Goal: Task Accomplishment & Management: Manage account settings

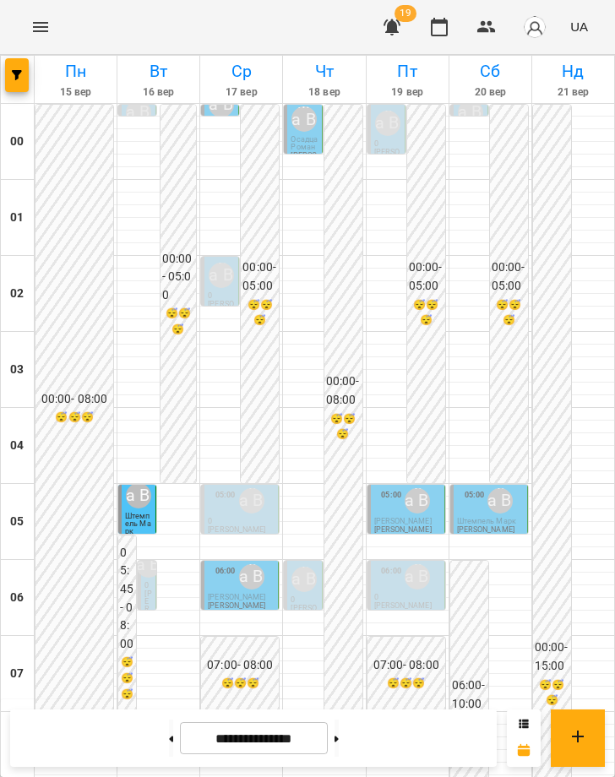
scroll to position [1228, 0]
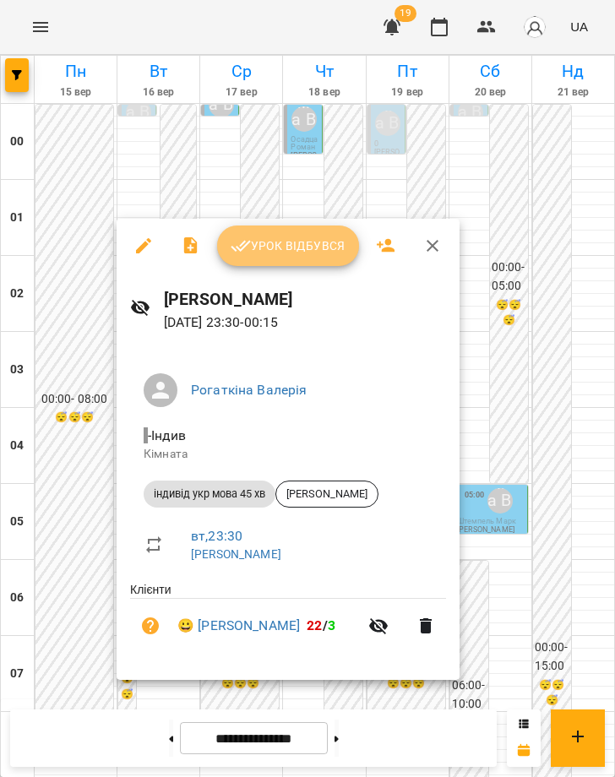
click at [269, 248] on span "Урок відбувся" at bounding box center [288, 246] width 115 height 20
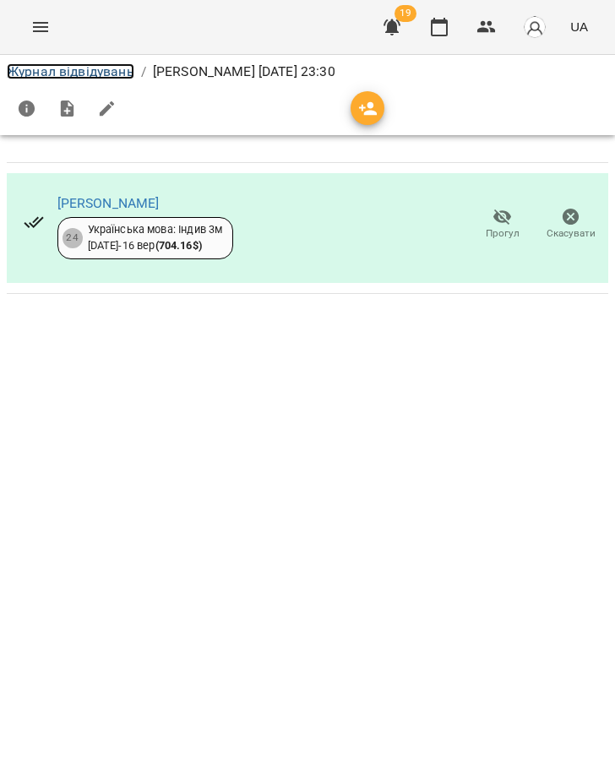
click at [96, 70] on link "Журнал відвідувань" at bounding box center [71, 71] width 128 height 16
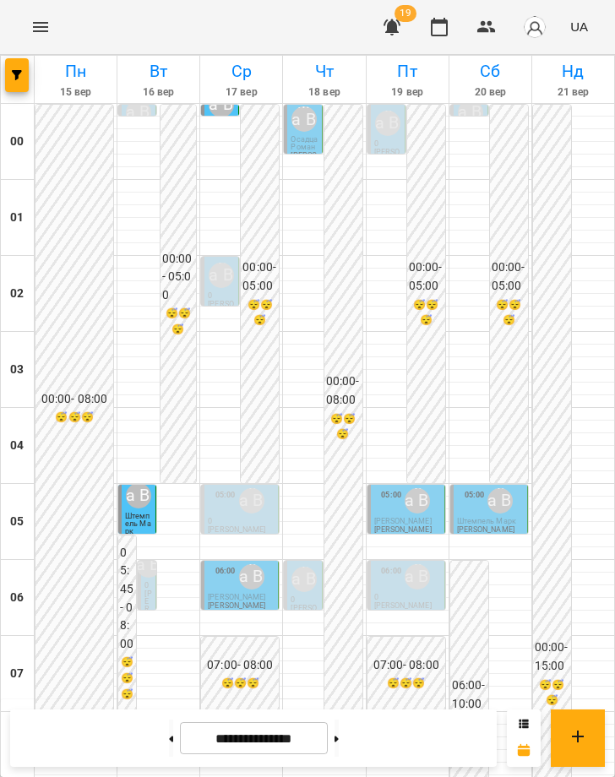
scroll to position [1228, 0]
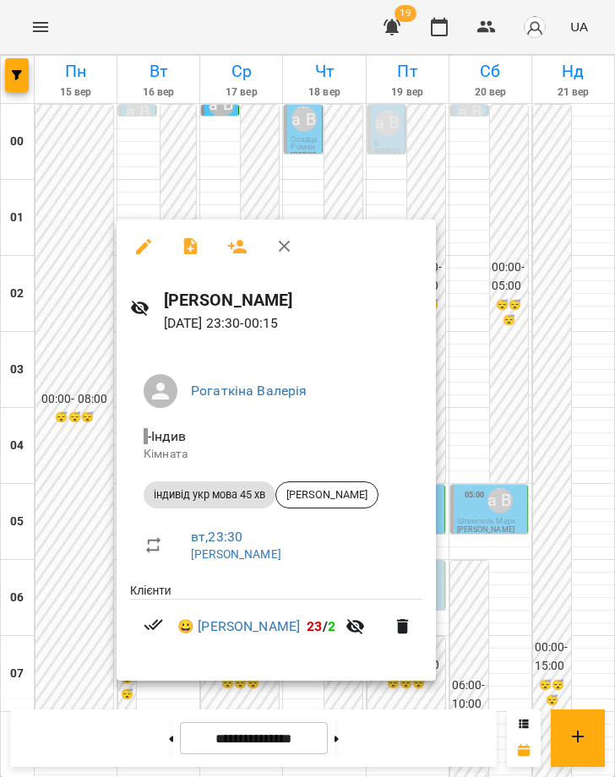
click at [514, 577] on div at bounding box center [307, 388] width 615 height 777
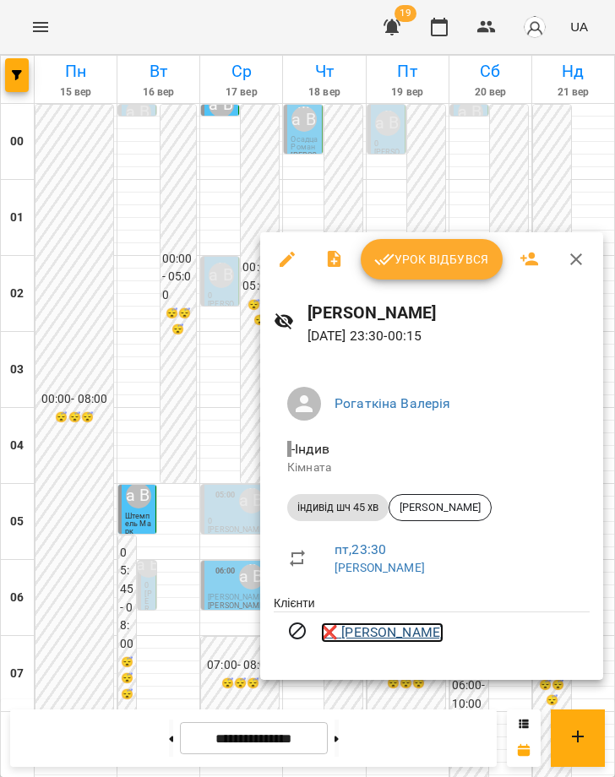
click at [417, 634] on link "❌ [PERSON_NAME]" at bounding box center [382, 633] width 123 height 20
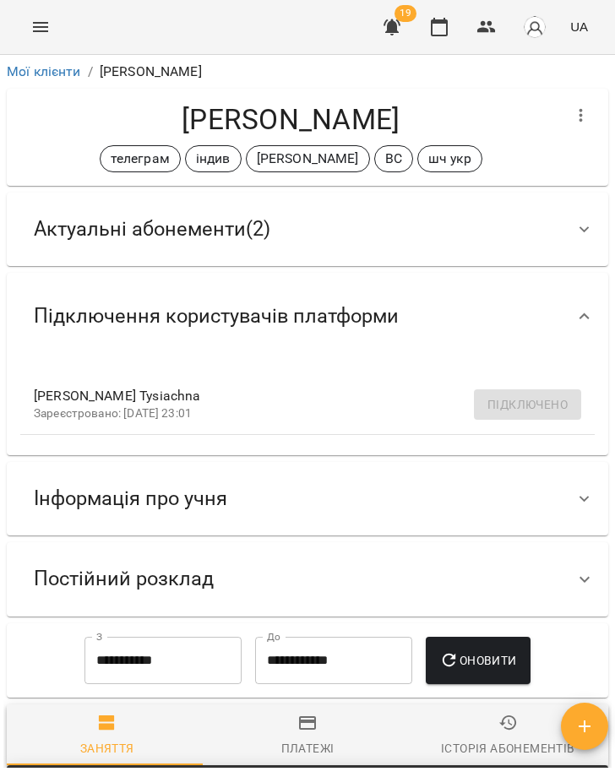
click at [274, 217] on div "Актуальні абонементи ( 2 )" at bounding box center [152, 229] width 264 height 53
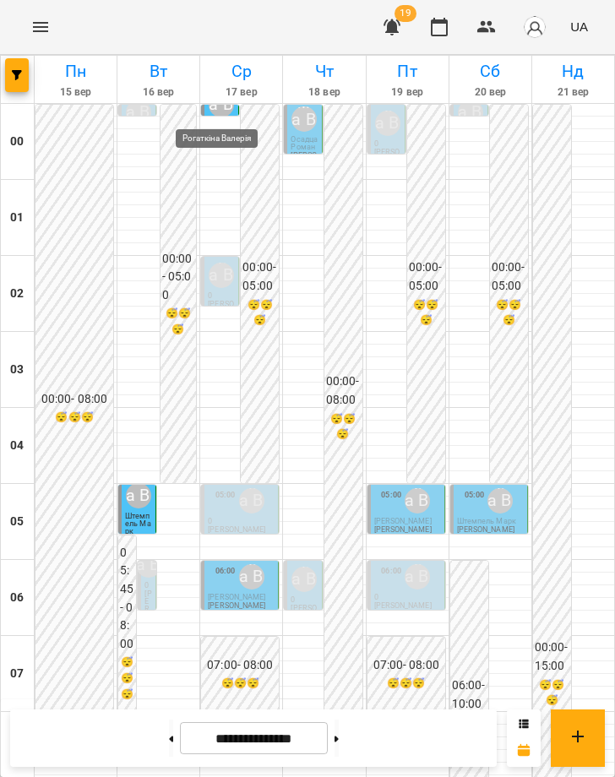
click at [227, 109] on div "Рогаткіна Валерія" at bounding box center [221, 104] width 25 height 25
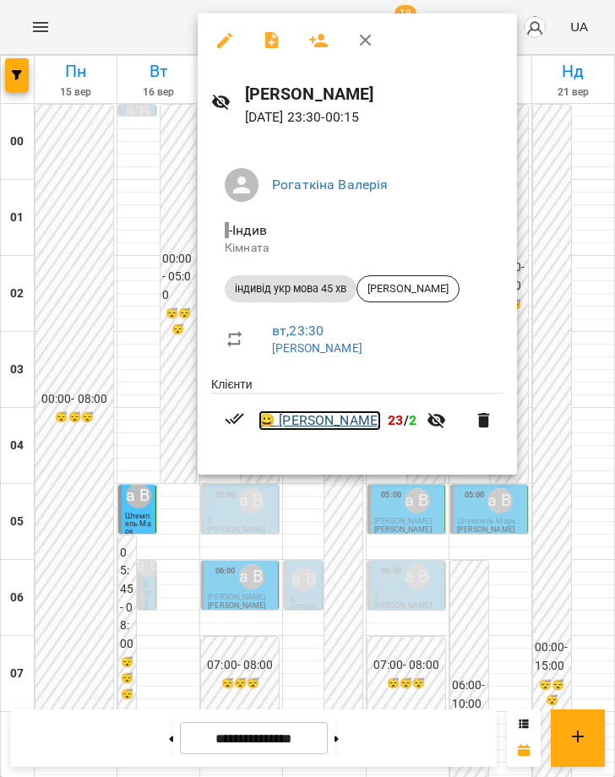
click at [324, 421] on link "😀 [PERSON_NAME]" at bounding box center [320, 421] width 123 height 20
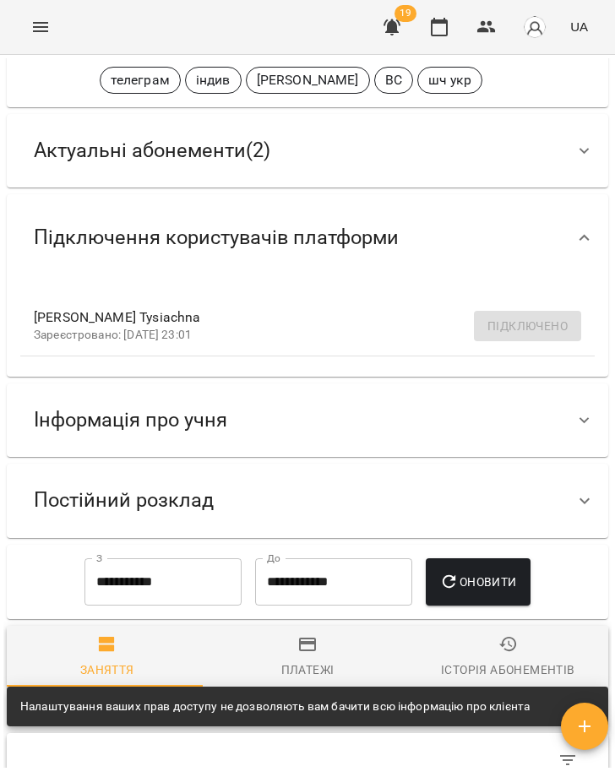
scroll to position [91, 0]
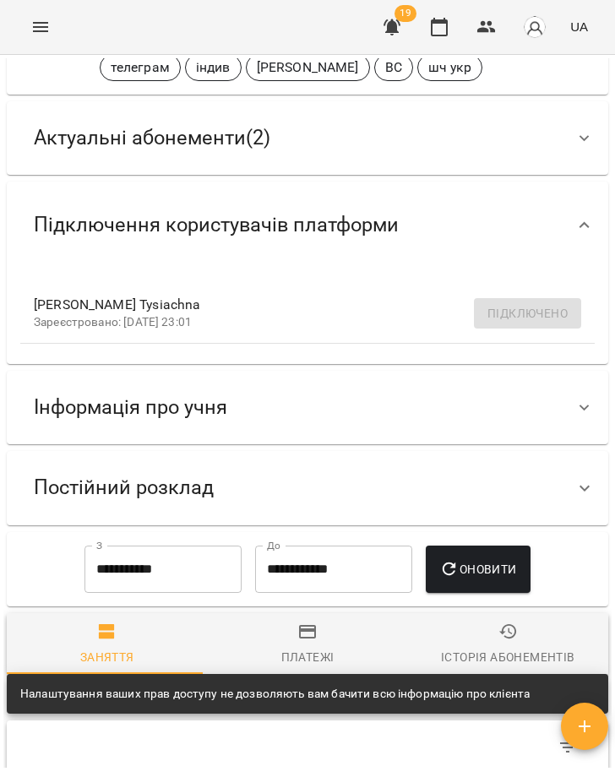
click at [402, 414] on div "Інформація про учня" at bounding box center [292, 407] width 544 height 53
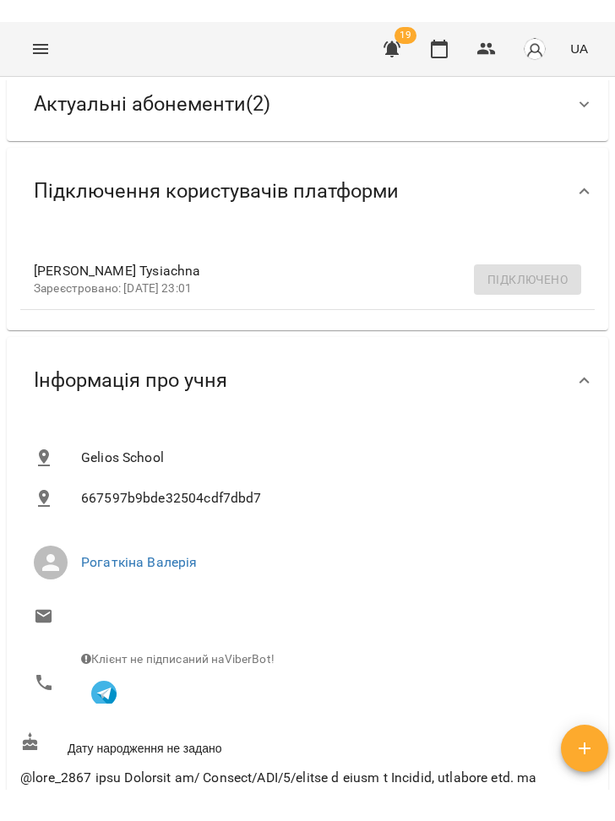
scroll to position [0, 0]
